Goal: Task Accomplishment & Management: Use online tool/utility

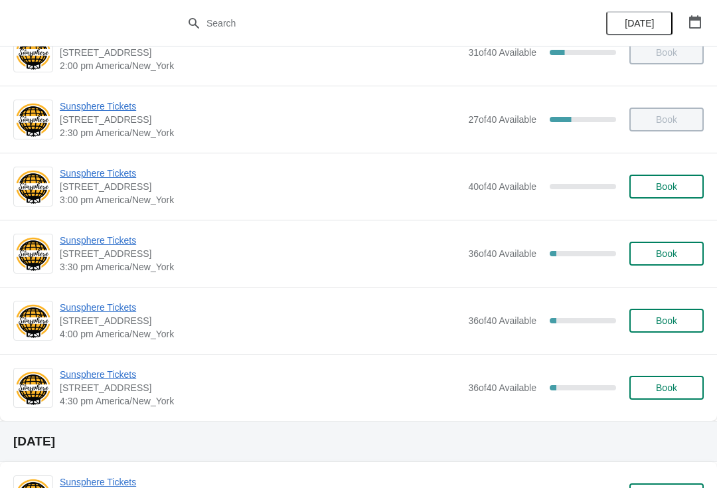
scroll to position [641, 0]
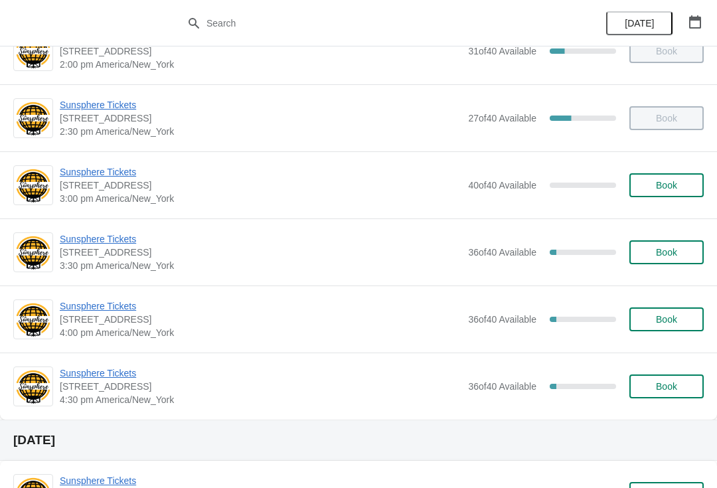
click at [92, 245] on span "Sunsphere Tickets" at bounding box center [260, 238] width 401 height 13
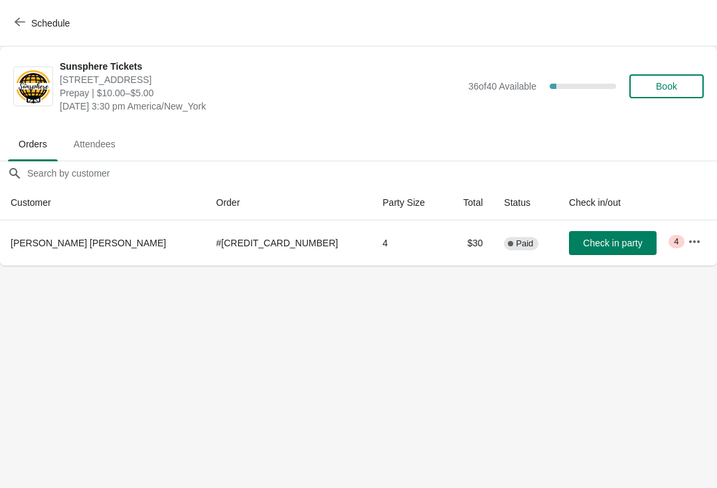
click at [698, 251] on button "button" at bounding box center [694, 242] width 24 height 24
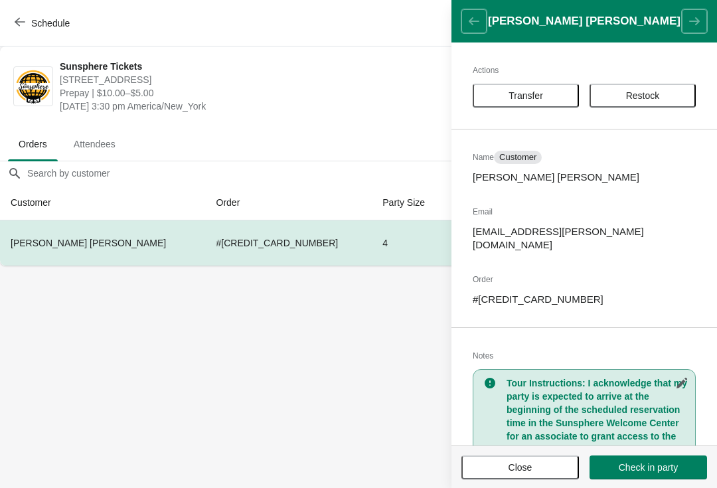
click at [373, 356] on body "Schedule Sunsphere Tickets 810 Clinch Avenue, Knoxville, TN, USA Prepay | $10.0…" at bounding box center [358, 244] width 717 height 488
click at [536, 97] on span "Transfer" at bounding box center [525, 95] width 35 height 11
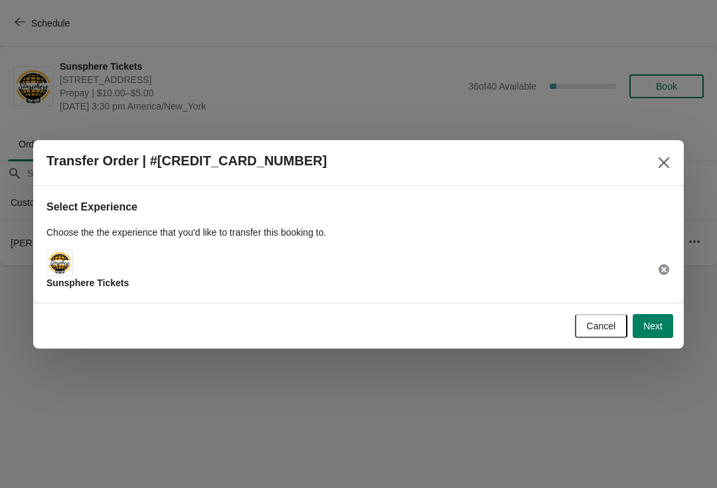
click at [666, 330] on button "Next" at bounding box center [652, 326] width 40 height 24
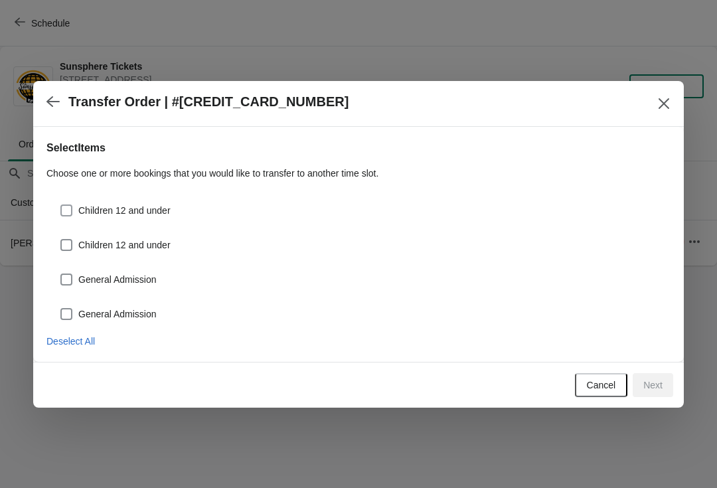
click at [141, 208] on span "Children 12 and under" at bounding box center [124, 210] width 92 height 13
click at [61, 205] on input "Children 12 and under" at bounding box center [60, 204] width 1 height 1
checkbox input "true"
select select "Children 12 and under"
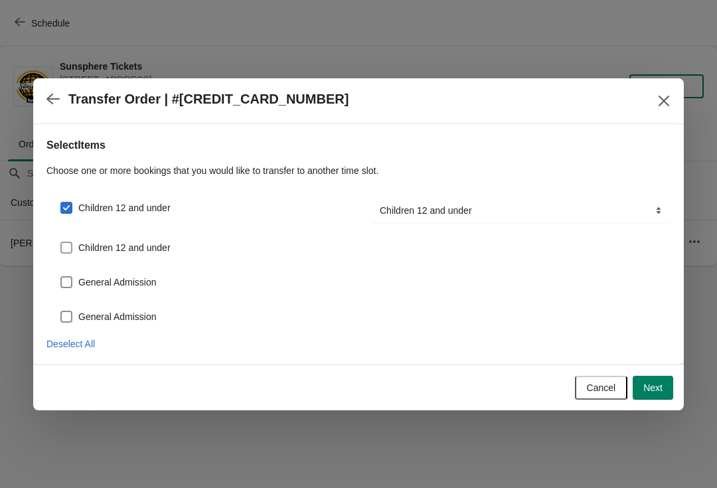
click at [135, 255] on label "Children 12 and under" at bounding box center [115, 247] width 111 height 19
click at [61, 242] on input "Children 12 and under" at bounding box center [60, 242] width 1 height 1
checkbox input "true"
select select "Children 12 and under"
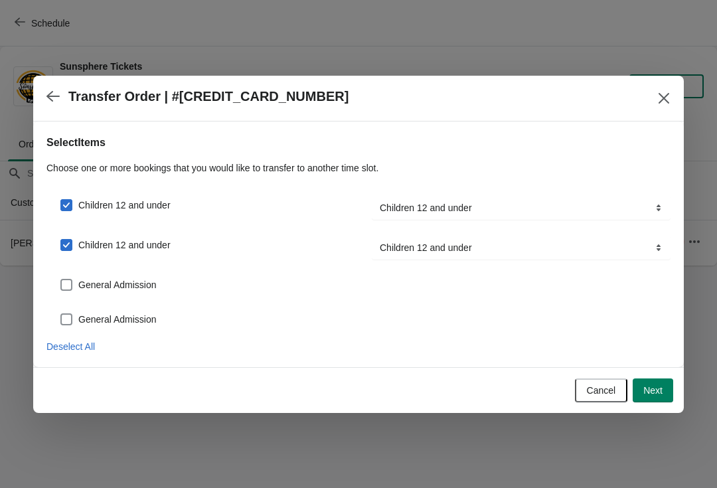
click at [136, 293] on label "General Admission" at bounding box center [108, 284] width 97 height 19
click at [61, 279] on input "General Admission" at bounding box center [60, 279] width 1 height 1
checkbox input "true"
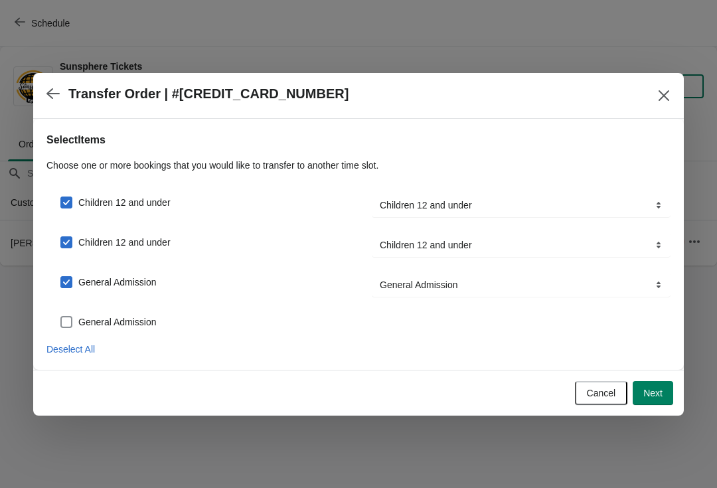
click at [145, 323] on span "General Admission" at bounding box center [117, 321] width 78 height 13
click at [61, 317] on input "General Admission" at bounding box center [60, 316] width 1 height 1
checkbox input "true"
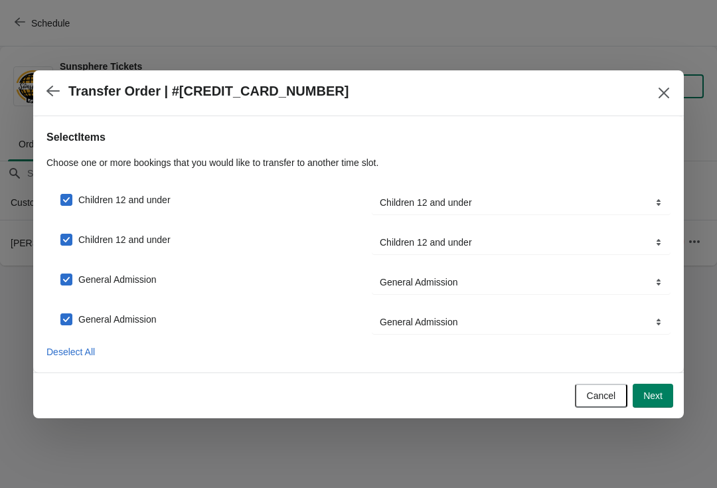
click at [662, 405] on button "Next" at bounding box center [652, 396] width 40 height 24
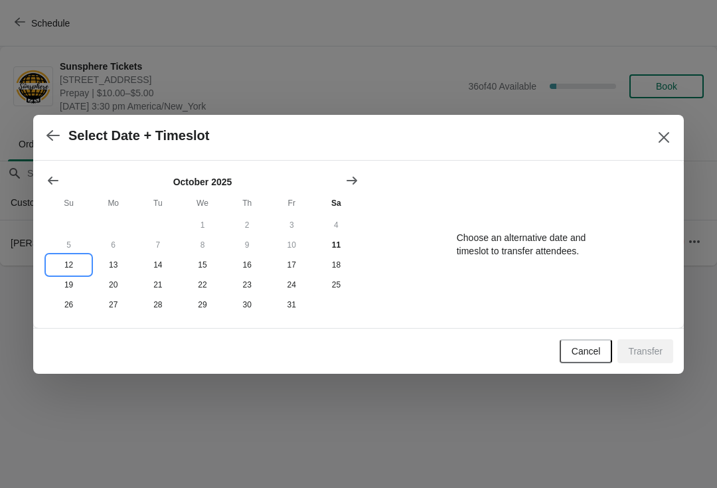
click at [78, 265] on button "12" at bounding box center [68, 265] width 44 height 20
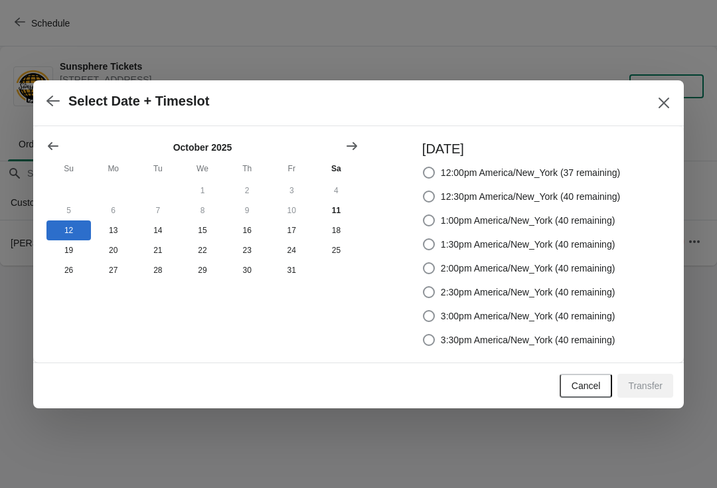
click at [590, 386] on span "Cancel" at bounding box center [585, 385] width 29 height 11
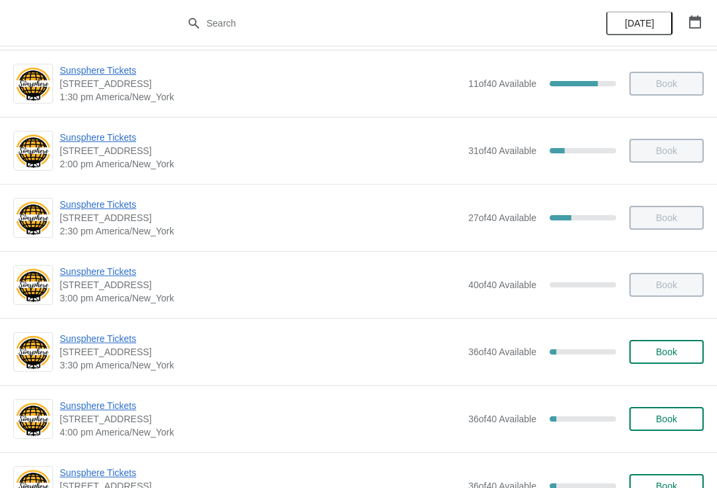
scroll to position [547, 0]
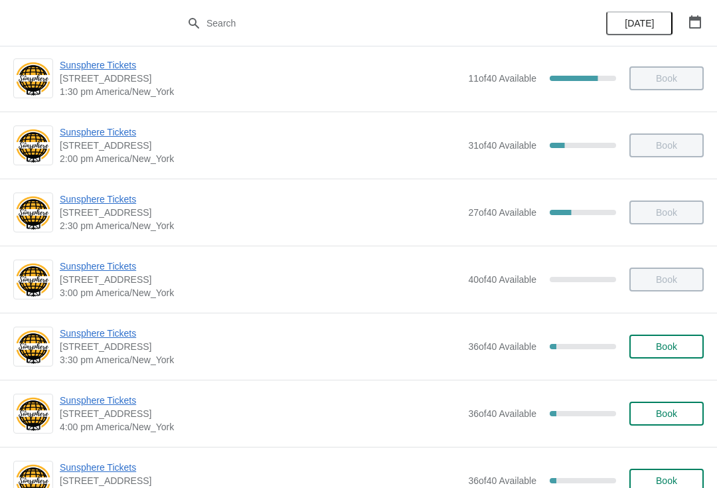
click at [111, 339] on span "Sunsphere Tickets" at bounding box center [260, 332] width 401 height 13
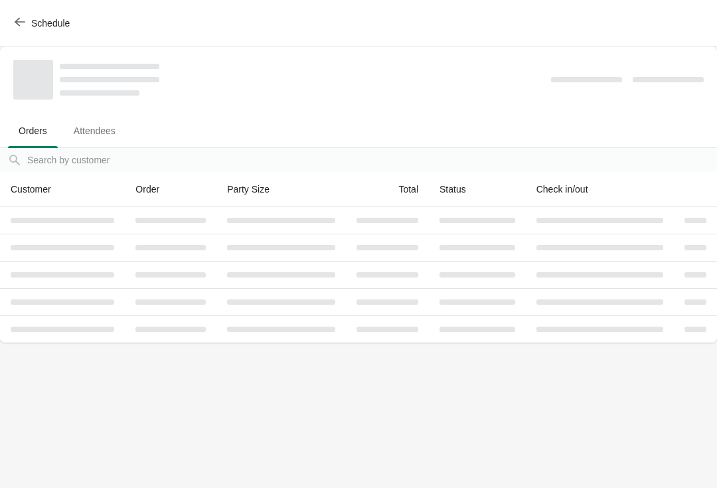
scroll to position [0, 0]
click at [25, 34] on button "Schedule" at bounding box center [44, 23] width 74 height 24
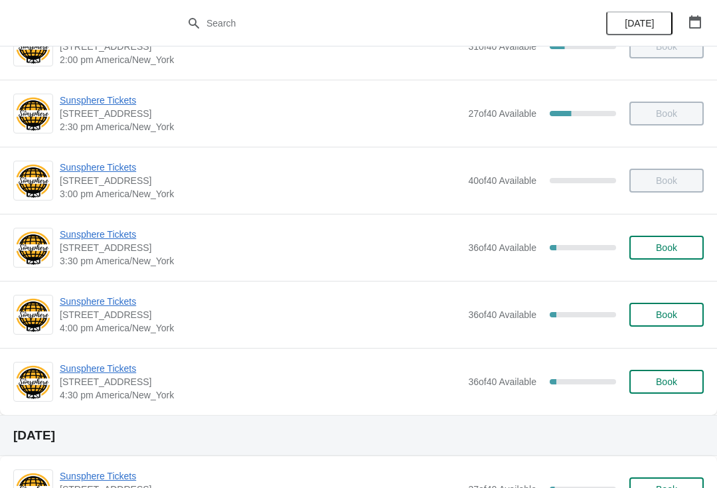
scroll to position [707, 0]
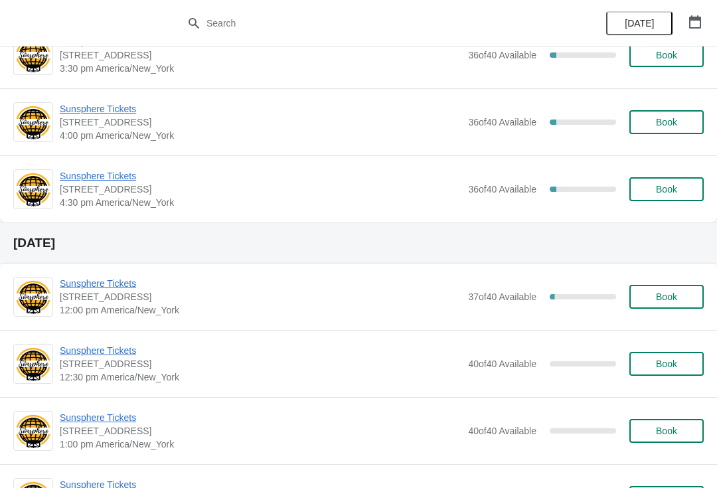
scroll to position [837, 0]
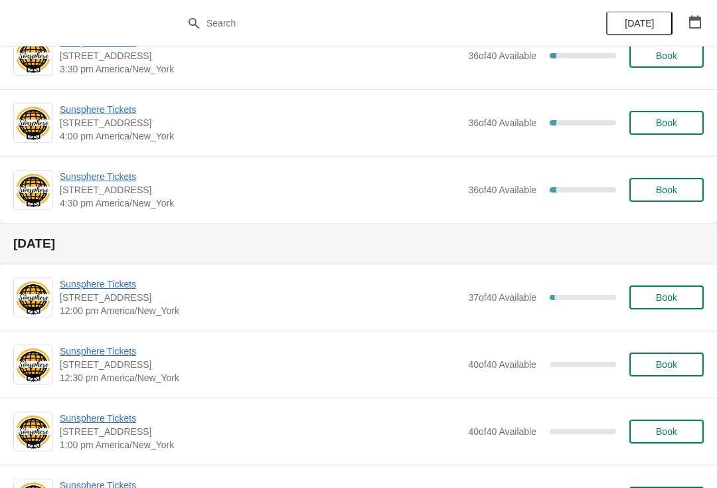
click at [134, 115] on span "Sunsphere Tickets" at bounding box center [260, 109] width 401 height 13
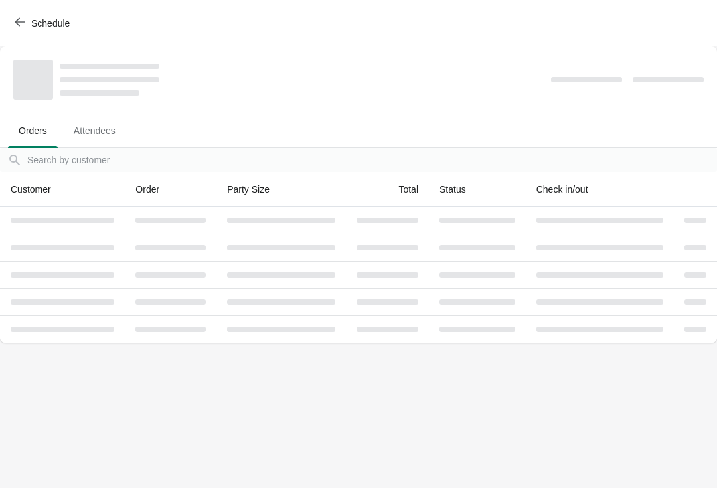
scroll to position [0, 0]
click at [171, 417] on body "Schedule Orders Attendees Orders Attendees Orders filter search Customer Order …" at bounding box center [358, 244] width 717 height 488
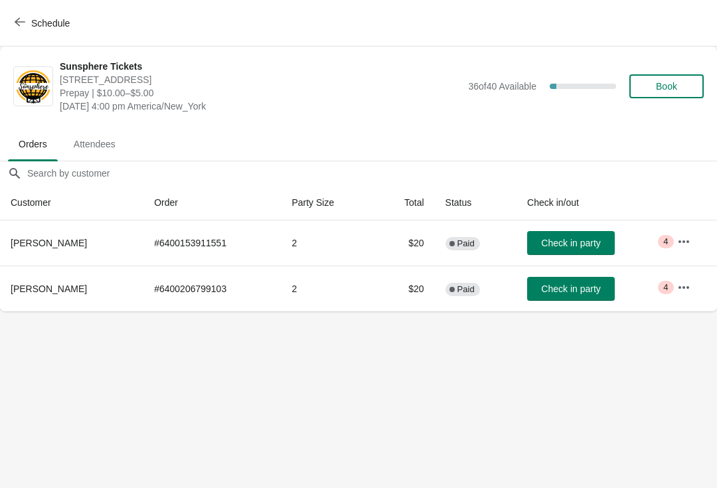
click at [589, 252] on button "Check in party" at bounding box center [571, 243] width 88 height 24
